Goal: Information Seeking & Learning: Learn about a topic

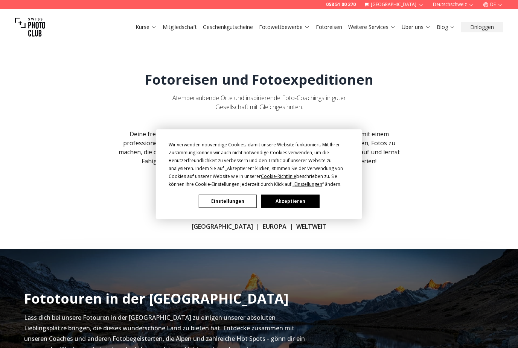
click at [293, 203] on button "Akzeptieren" at bounding box center [290, 200] width 58 height 13
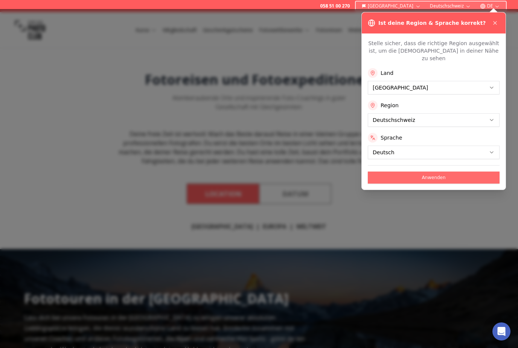
click at [428, 174] on button "Anwenden" at bounding box center [433, 178] width 132 height 12
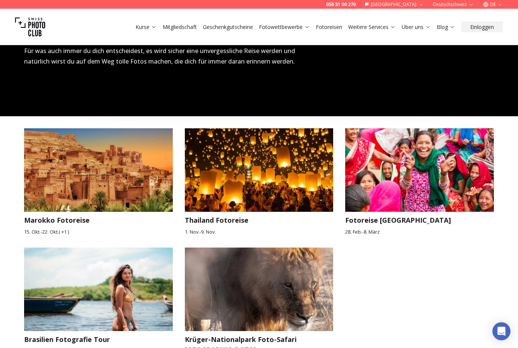
scroll to position [1139, 0]
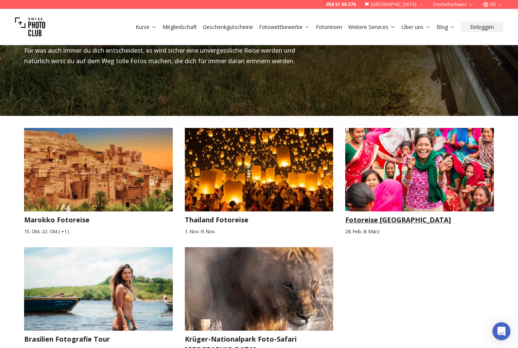
click at [391, 159] on img at bounding box center [419, 169] width 149 height 83
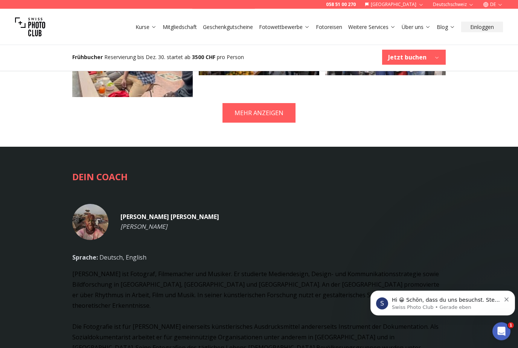
scroll to position [2025, 0]
click at [145, 232] on div "[PERSON_NAME] [PERSON_NAME]" at bounding box center [169, 222] width 99 height 20
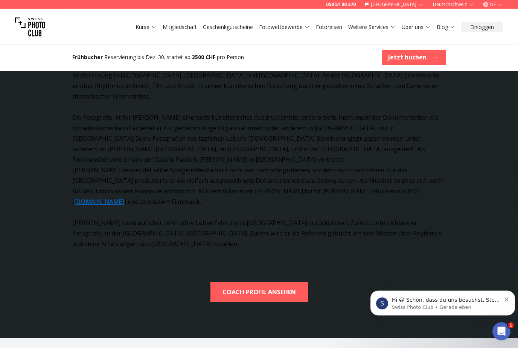
scroll to position [2234, 0]
click at [273, 297] on b "COACH PROFIL ANSEHEN" at bounding box center [258, 292] width 73 height 11
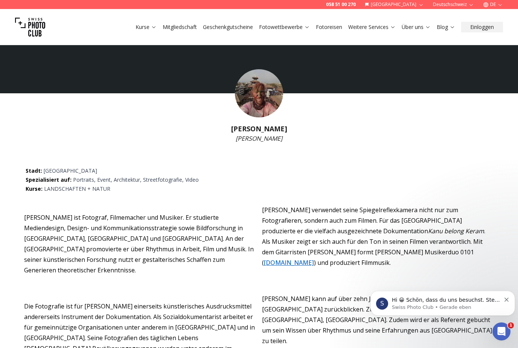
click at [264, 101] on img at bounding box center [259, 93] width 48 height 48
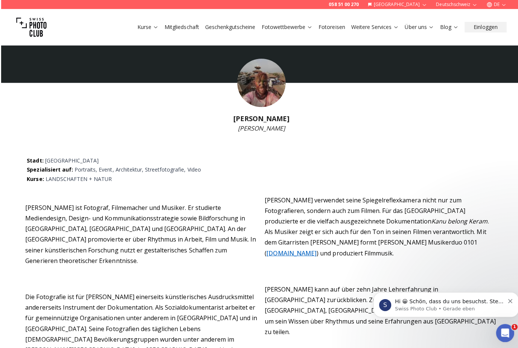
scroll to position [19, 0]
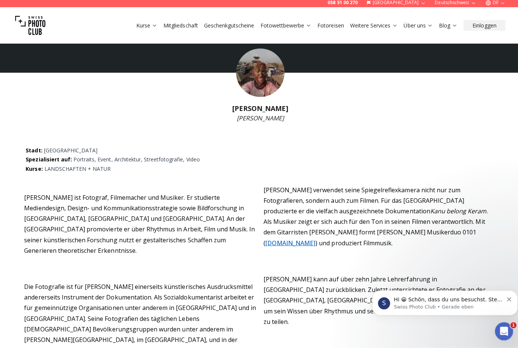
click at [506, 301] on div "S Hi 😀 Schön, dass du uns besuchst. [PERSON_NAME]' uns gerne jederzeit Fragen o…" at bounding box center [443, 302] width 133 height 15
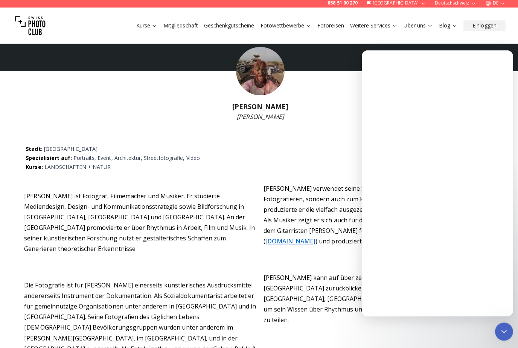
scroll to position [0, 0]
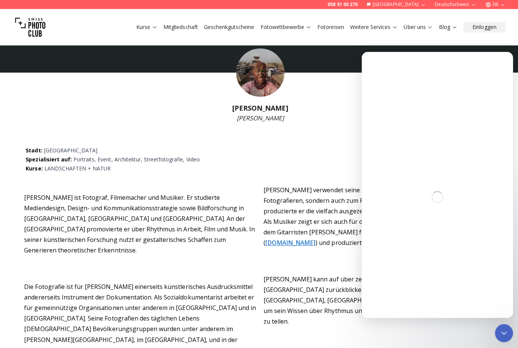
click at [318, 163] on div "Stadt : Basel Spezialisiert auf : Portraits, Event, Architektur, Streetfotograf…" at bounding box center [258, 159] width 469 height 26
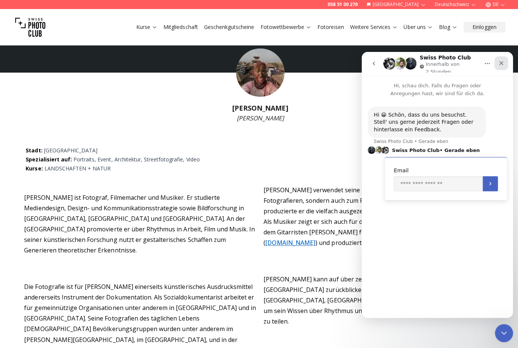
click at [497, 58] on div "Schließen" at bounding box center [500, 63] width 14 height 14
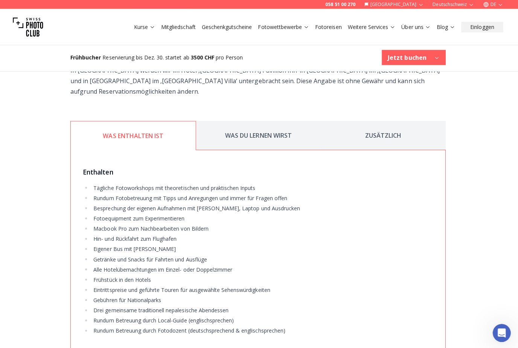
scroll to position [1397, 0]
click at [259, 130] on button "WAS DU LERNEN WIRST" at bounding box center [259, 134] width 124 height 29
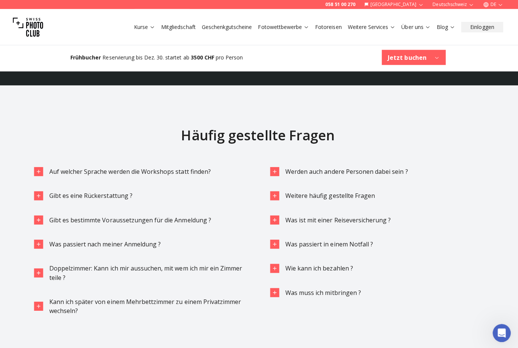
scroll to position [2708, 0]
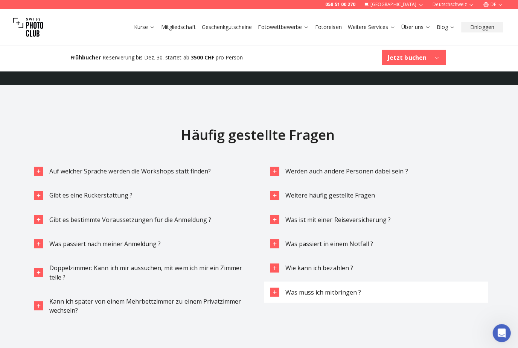
click at [347, 287] on span "Was muss ich mitbringen ?" at bounding box center [323, 291] width 75 height 8
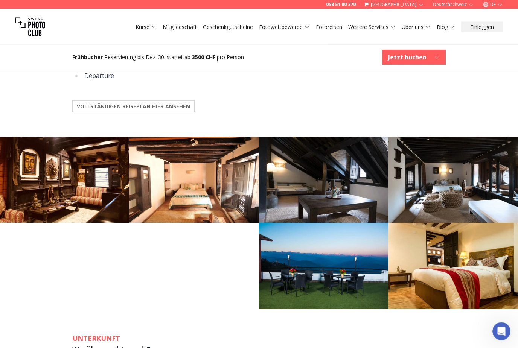
scroll to position [1041, 0]
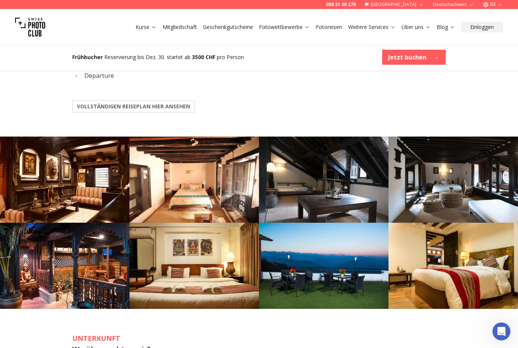
click at [176, 110] on b "VOLLSTÄNDIGEN REISEPLAN HIER ANSEHEN" at bounding box center [133, 107] width 113 height 8
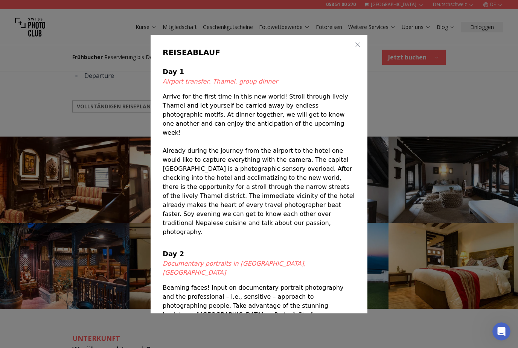
scroll to position [0, 0]
click at [358, 45] on icon "button" at bounding box center [357, 45] width 6 height 6
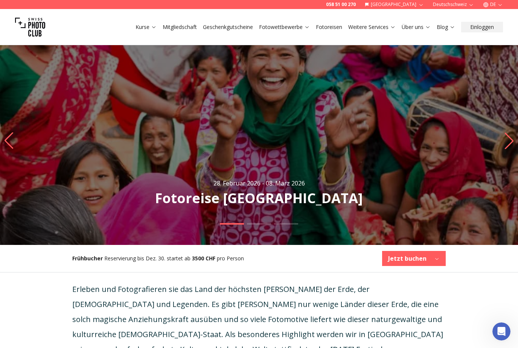
click at [33, 29] on img at bounding box center [30, 27] width 30 height 30
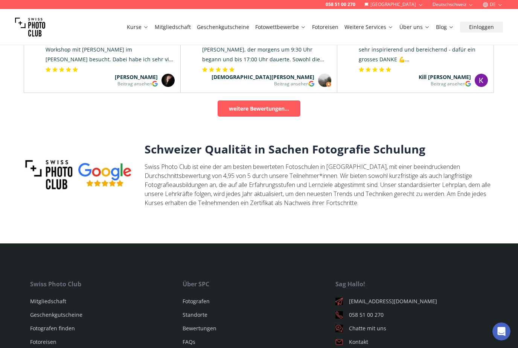
scroll to position [2400, 0]
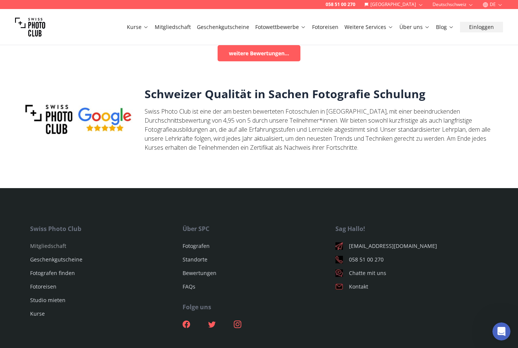
click at [53, 242] on link "Mitgliedschaft" at bounding box center [48, 245] width 36 height 7
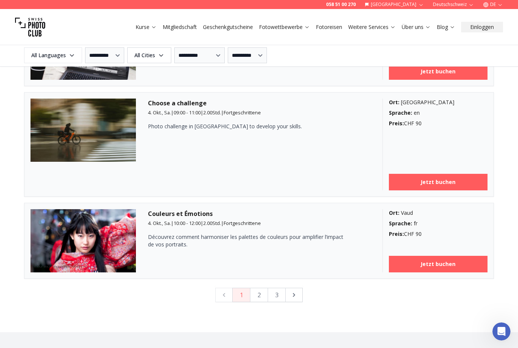
scroll to position [1983, 0]
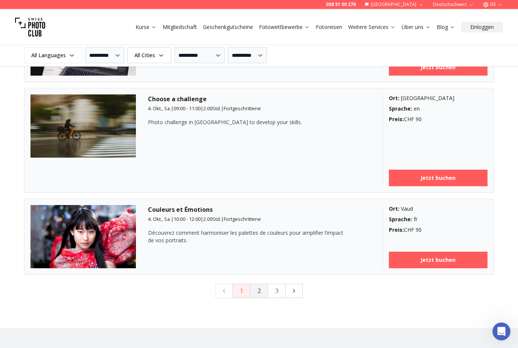
click at [260, 292] on button "2" at bounding box center [259, 291] width 18 height 14
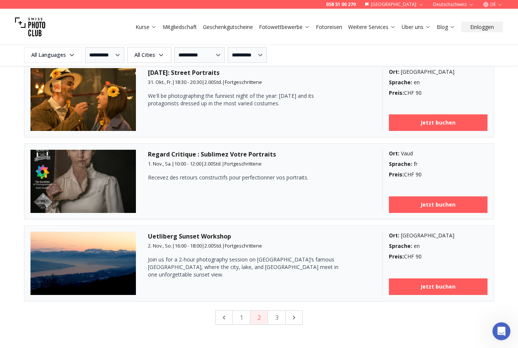
scroll to position [1934, 0]
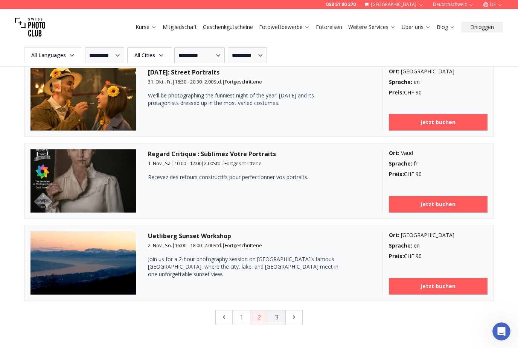
click at [275, 319] on button "3" at bounding box center [276, 317] width 18 height 14
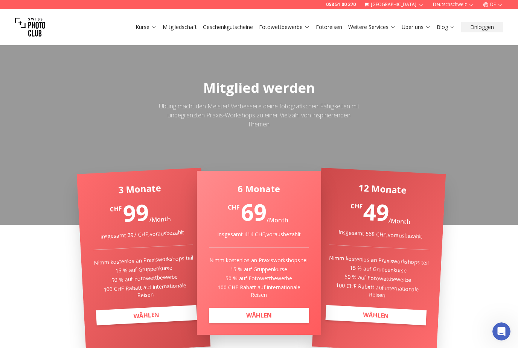
scroll to position [0, 0]
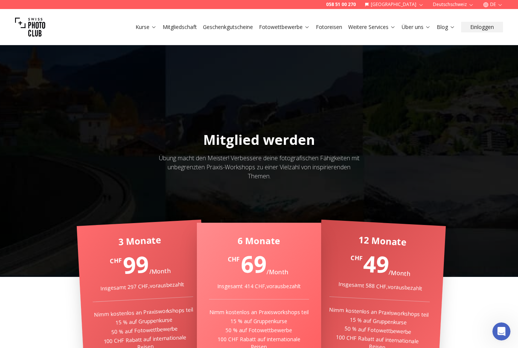
click at [332, 27] on link "Fotoreisen" at bounding box center [329, 27] width 26 height 8
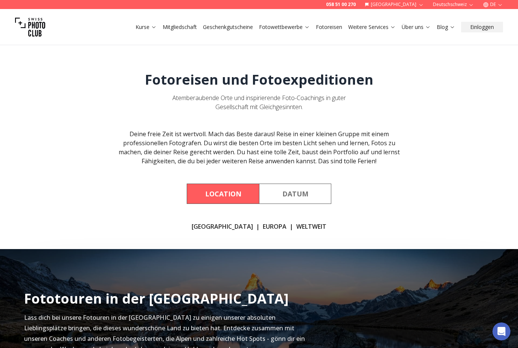
click at [300, 228] on link "WELTWEIT" at bounding box center [311, 226] width 30 height 9
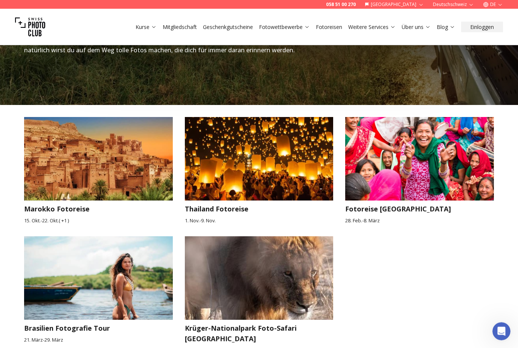
scroll to position [1148, 0]
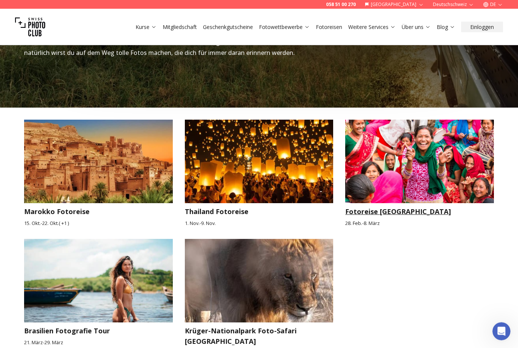
click at [446, 149] on img at bounding box center [419, 161] width 149 height 83
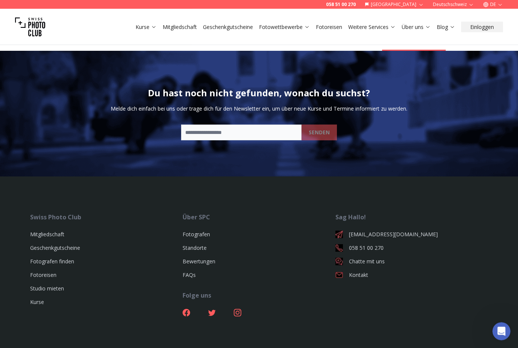
scroll to position [2790, 0]
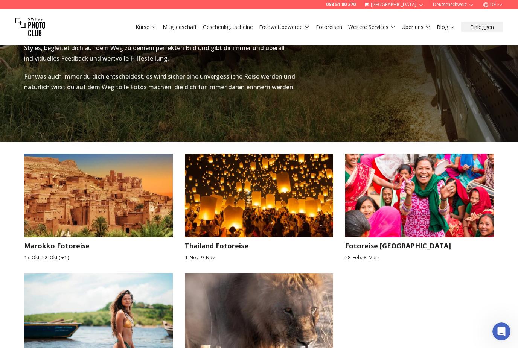
scroll to position [983, 0]
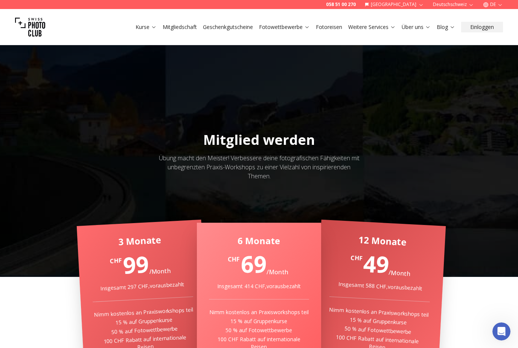
scroll to position [1304, 0]
